Goal: Task Accomplishment & Management: Use online tool/utility

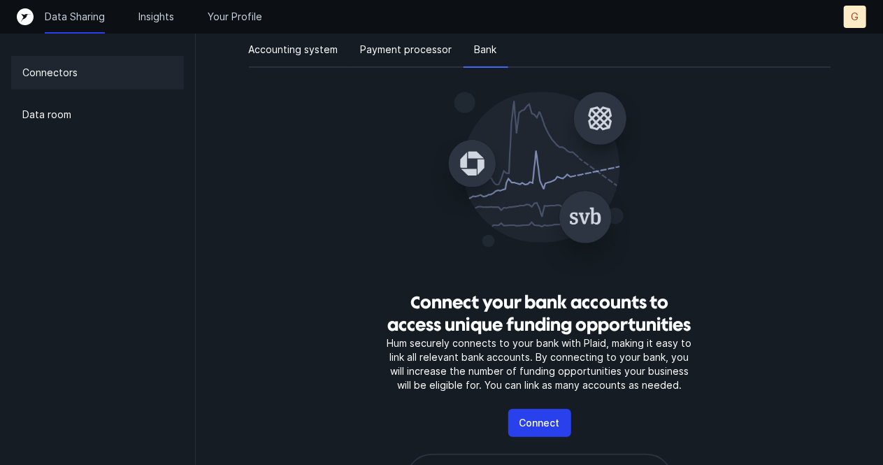
scroll to position [140, 0]
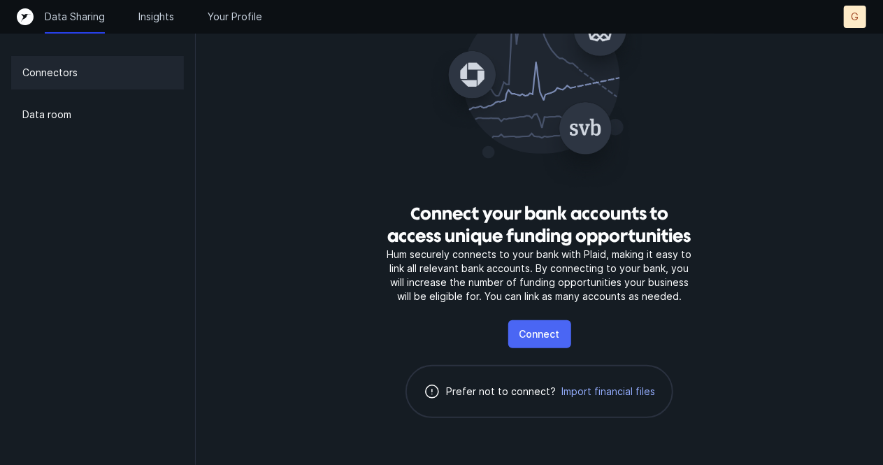
click at [532, 330] on p "Connect" at bounding box center [540, 334] width 41 height 17
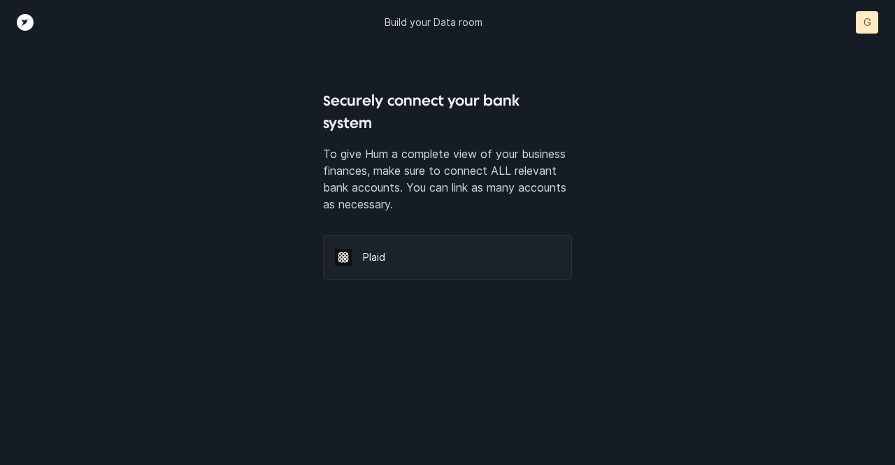
click at [604, 216] on div "Securely connect your bank system To give Hum a complete view of your business …" at bounding box center [448, 278] width 746 height 376
click at [379, 250] on p "Plaid" at bounding box center [461, 257] width 197 height 14
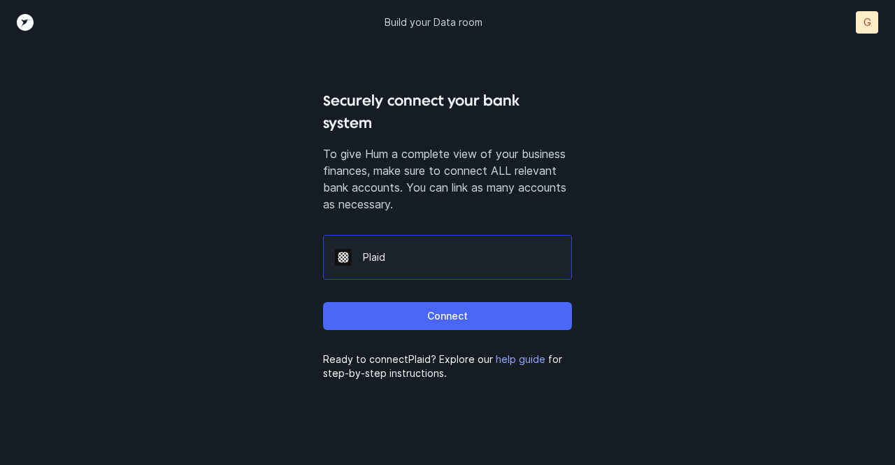
click at [435, 308] on p "Connect" at bounding box center [447, 316] width 41 height 17
